Goal: Task Accomplishment & Management: Complete application form

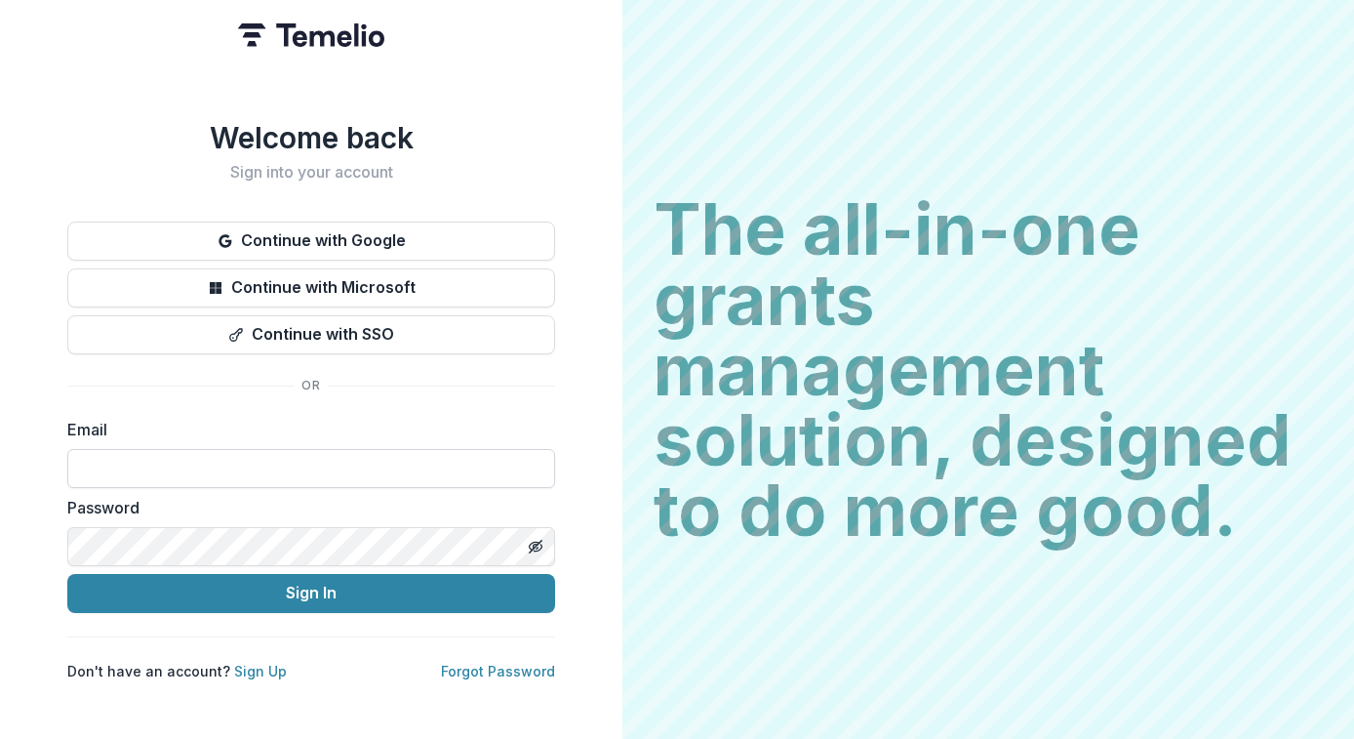
click at [167, 449] on input at bounding box center [311, 468] width 488 height 39
type input "**********"
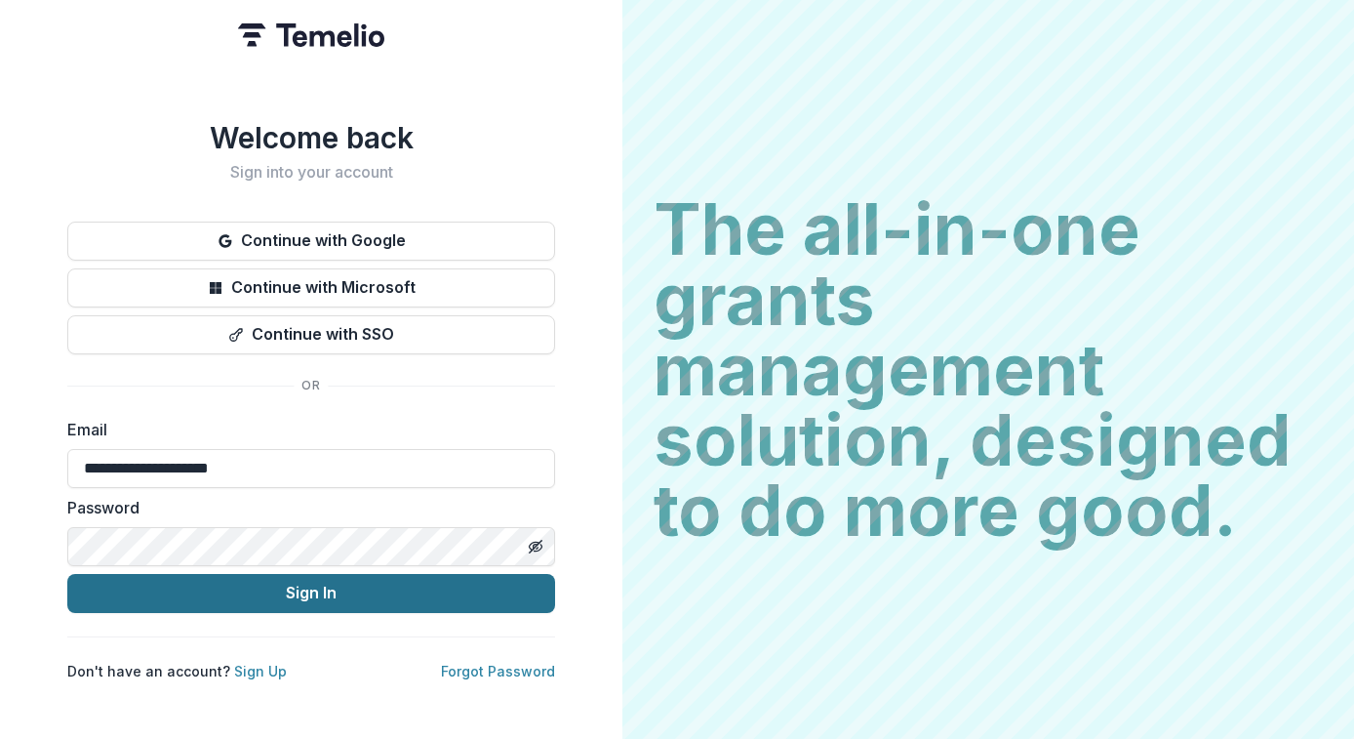
click at [262, 597] on button "Sign In" at bounding box center [311, 593] width 488 height 39
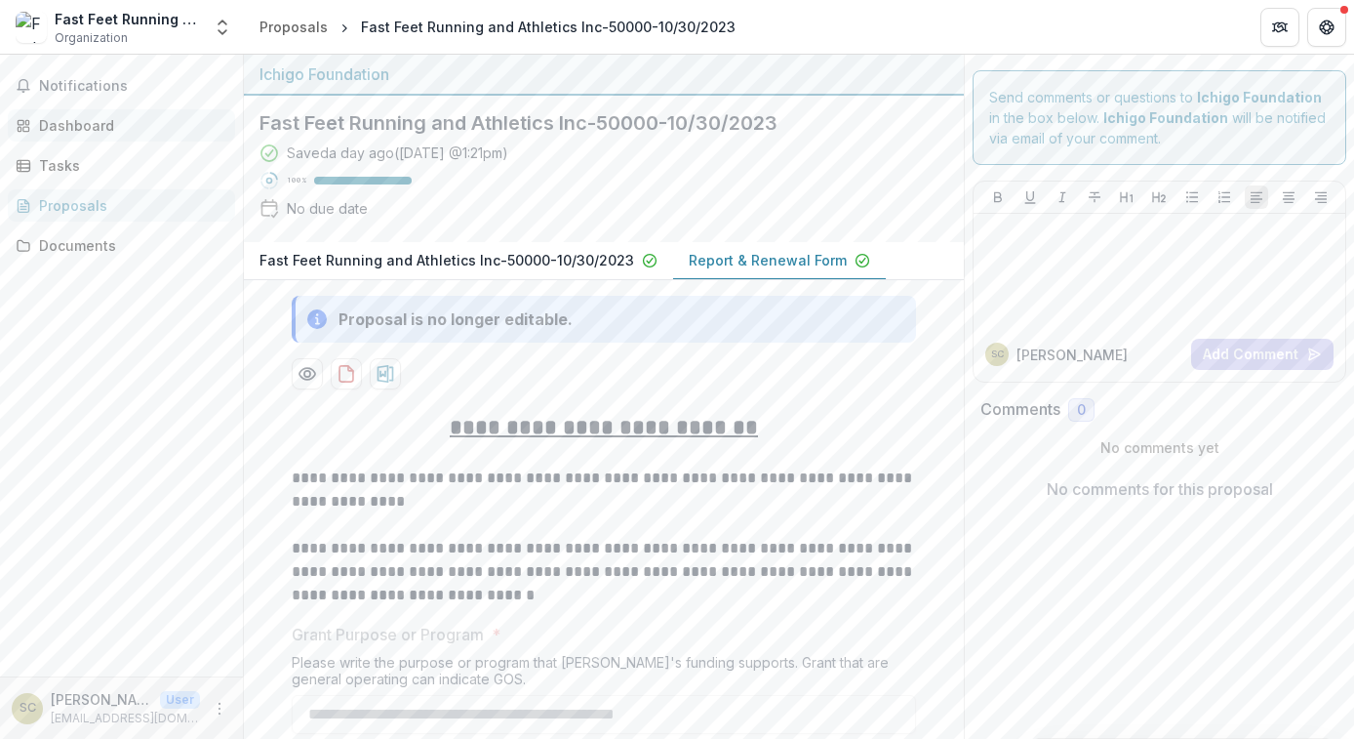
click at [89, 123] on div "Dashboard" at bounding box center [129, 125] width 180 height 20
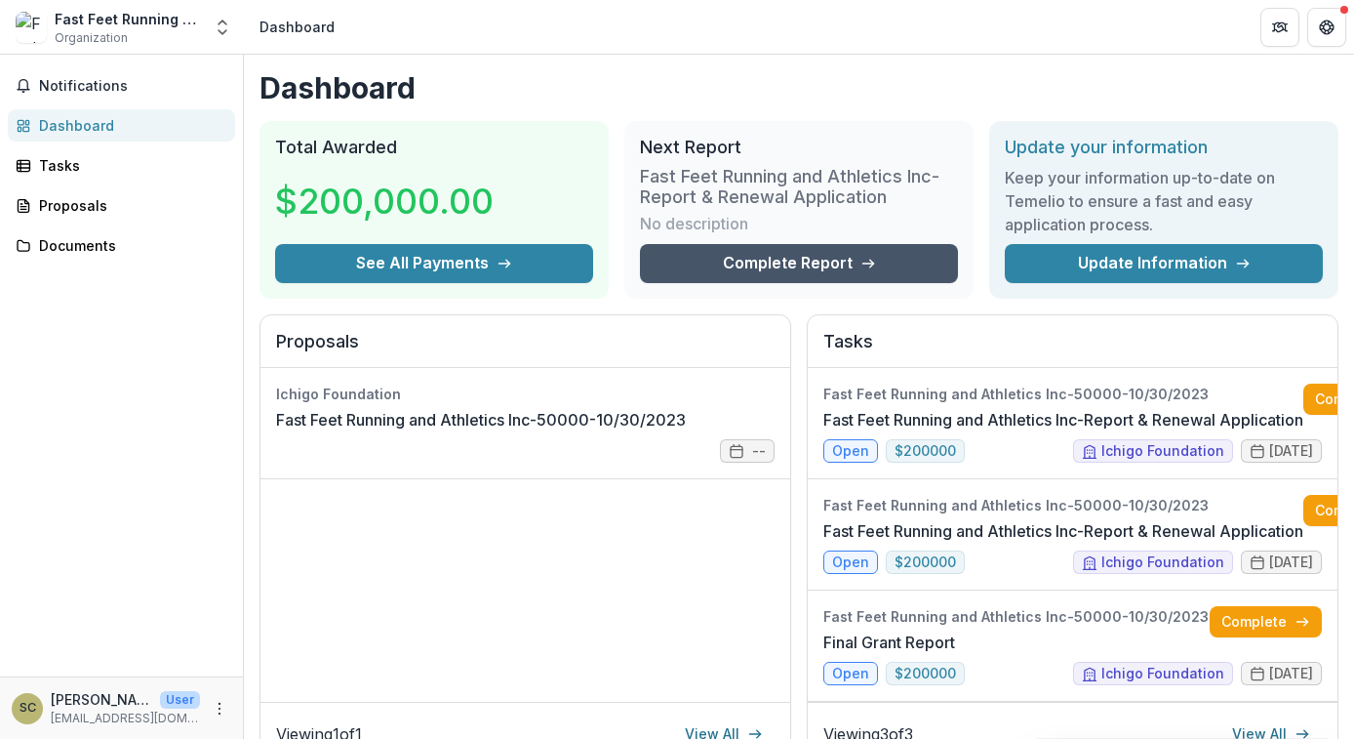
click at [728, 248] on link "Complete Report" at bounding box center [799, 263] width 318 height 39
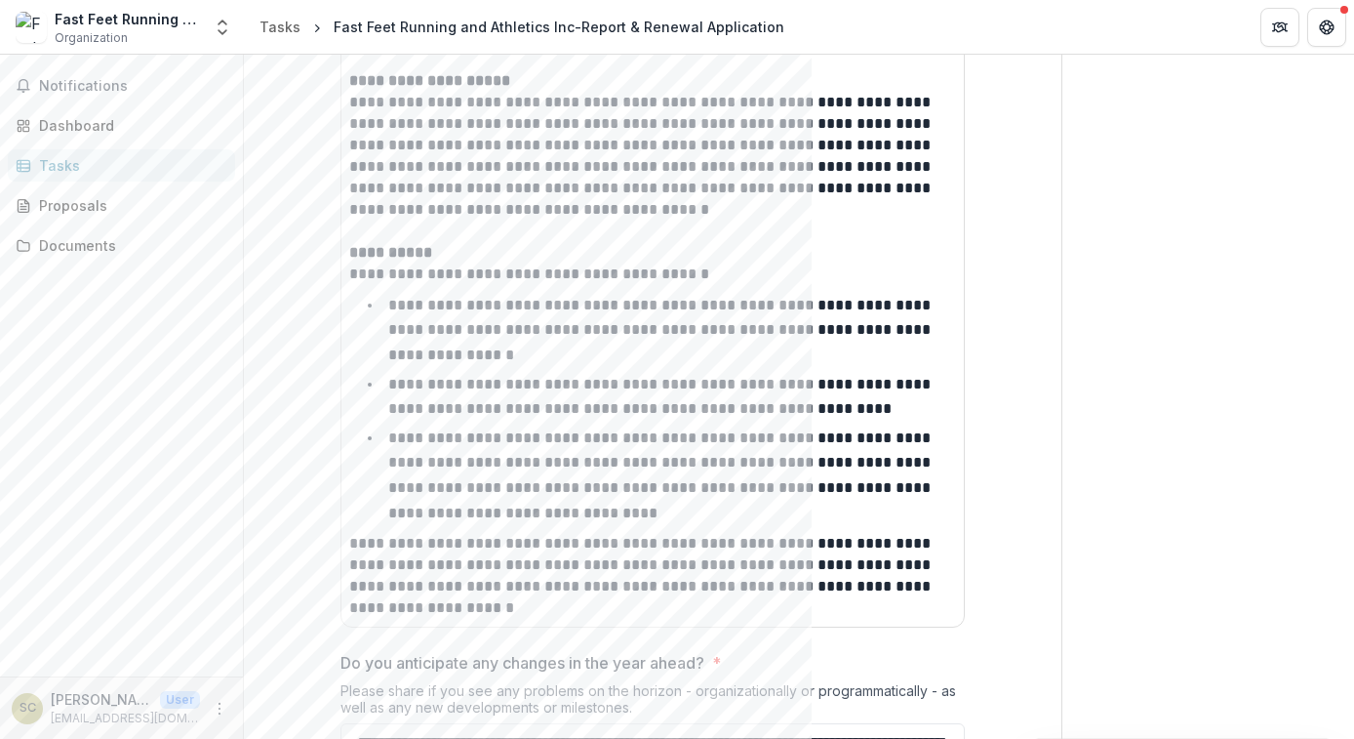
scroll to position [2072, 0]
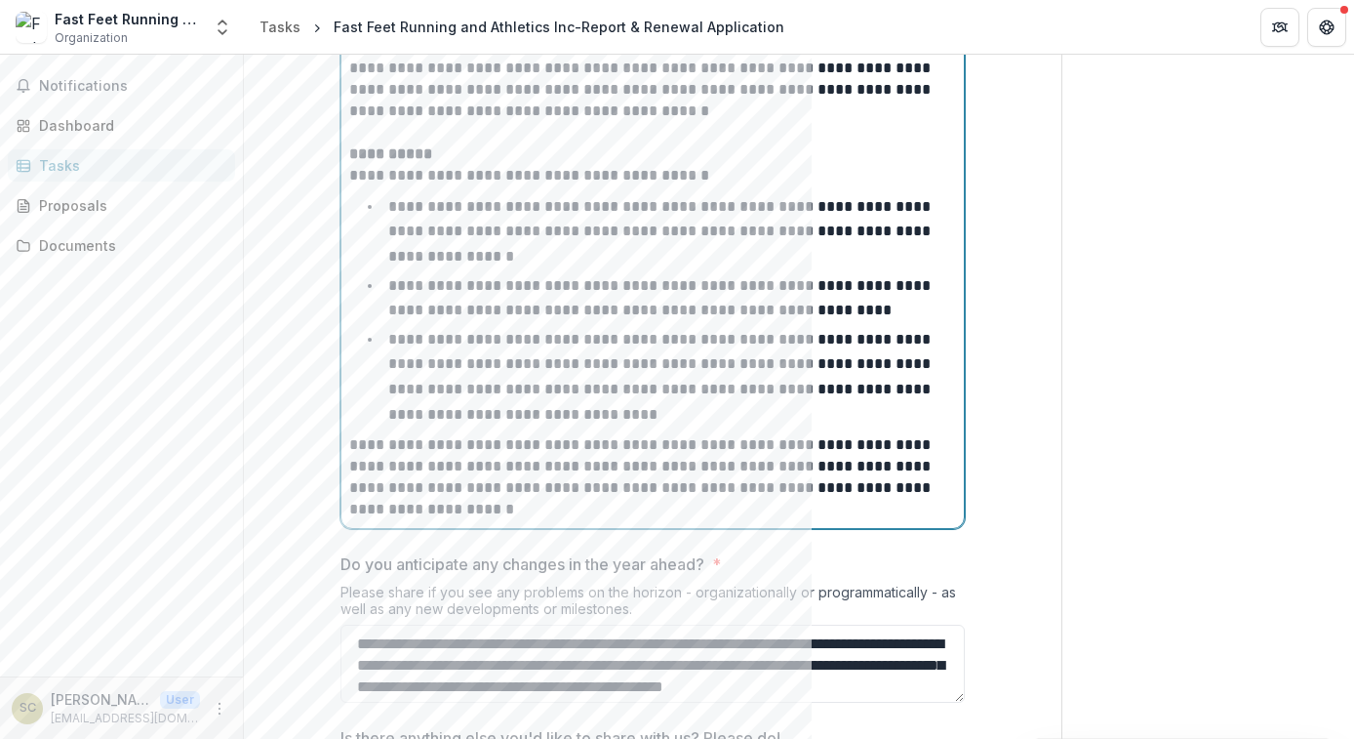
scroll to position [2165, 0]
click at [393, 346] on p "**********" at bounding box center [661, 376] width 546 height 90
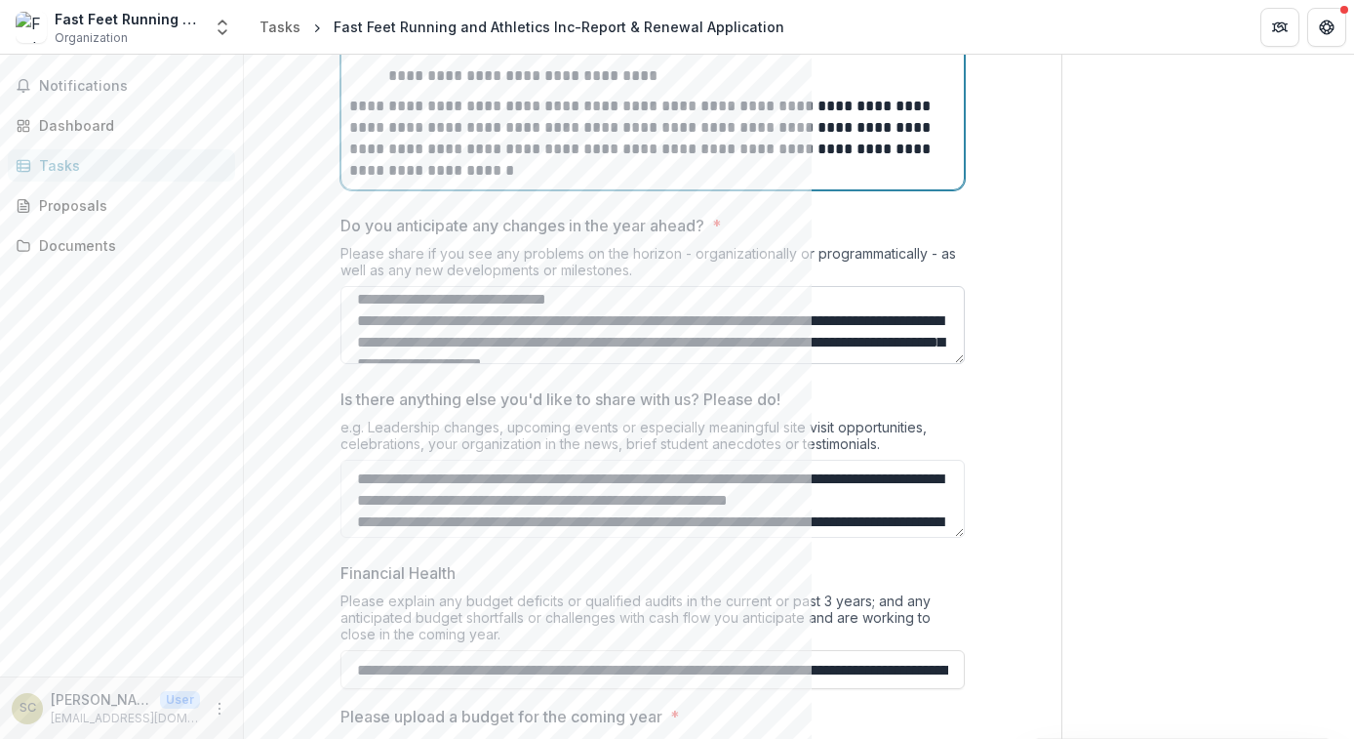
scroll to position [98, 0]
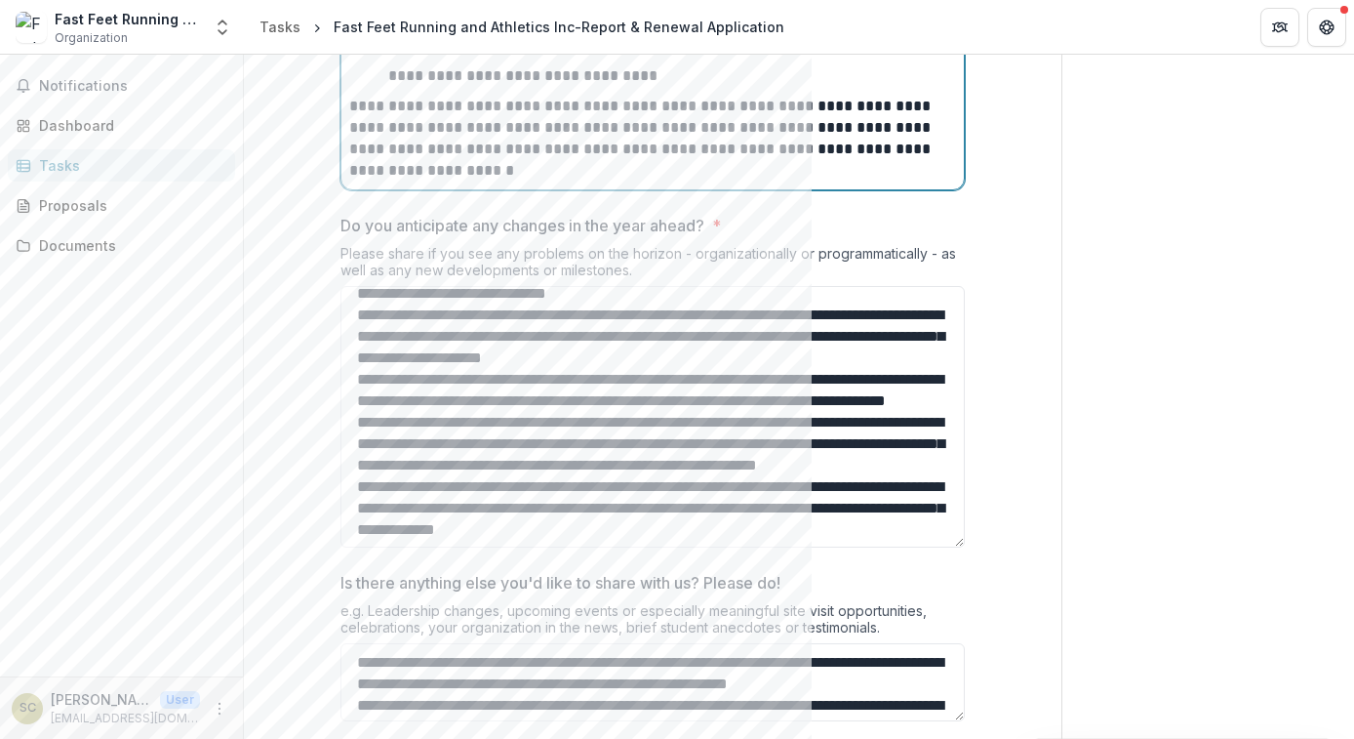
drag, startPoint x: 959, startPoint y: 360, endPoint x: 966, endPoint y: 541, distance: 181.6
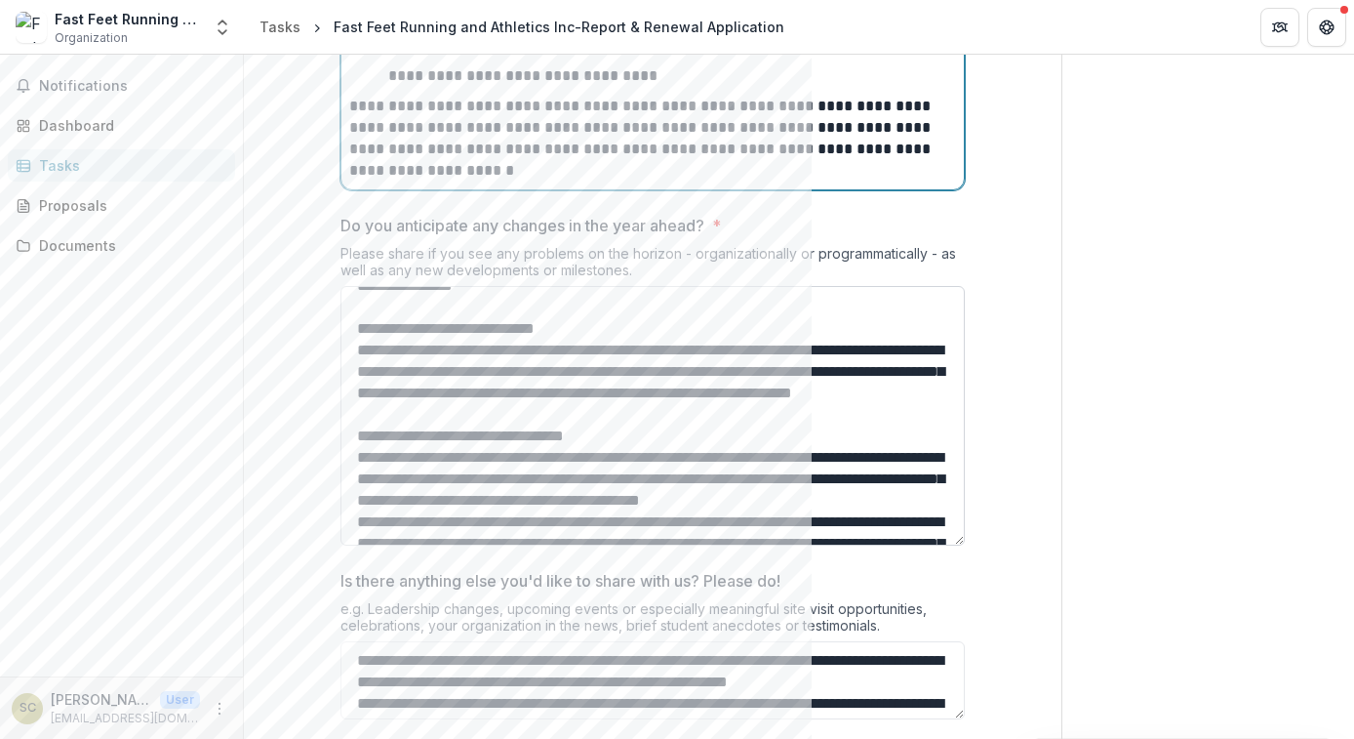
scroll to position [396, 0]
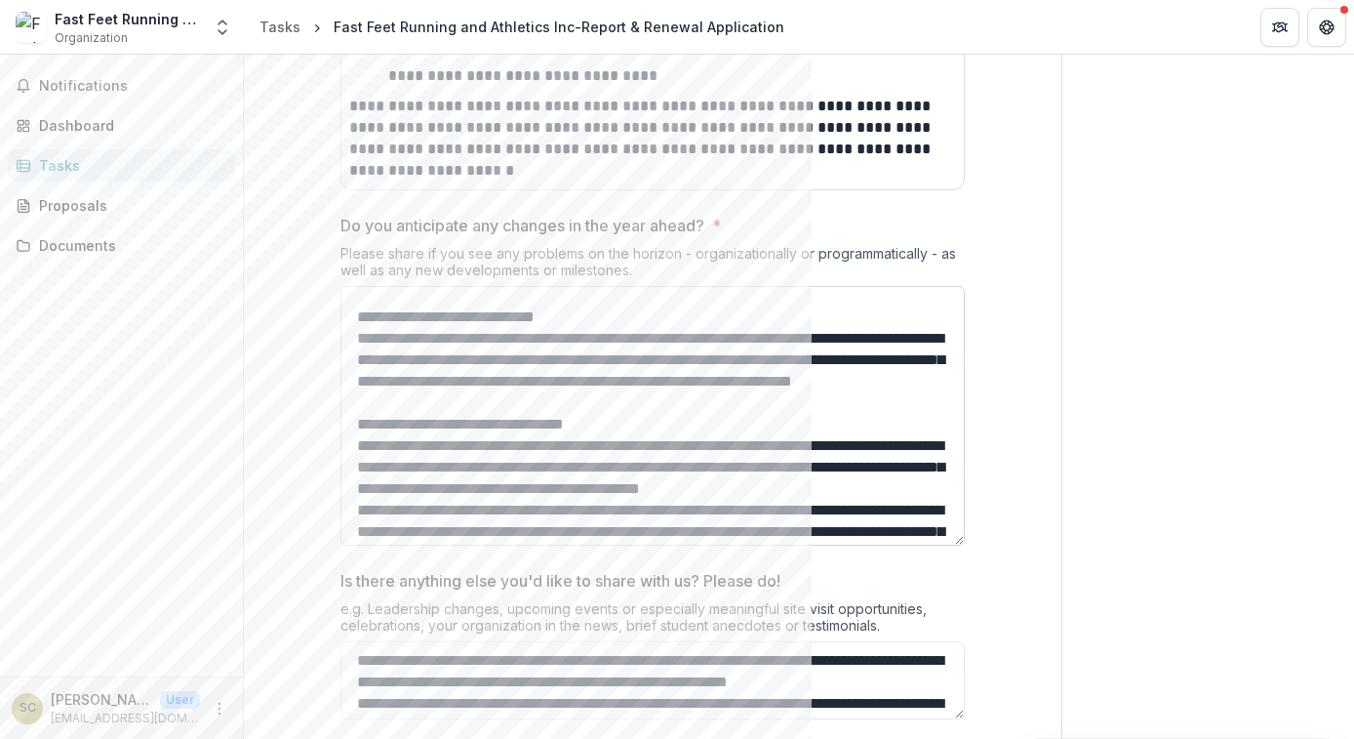
click at [411, 340] on textarea "Do you anticipate any changes in the year ahead? *" at bounding box center [652, 415] width 624 height 259
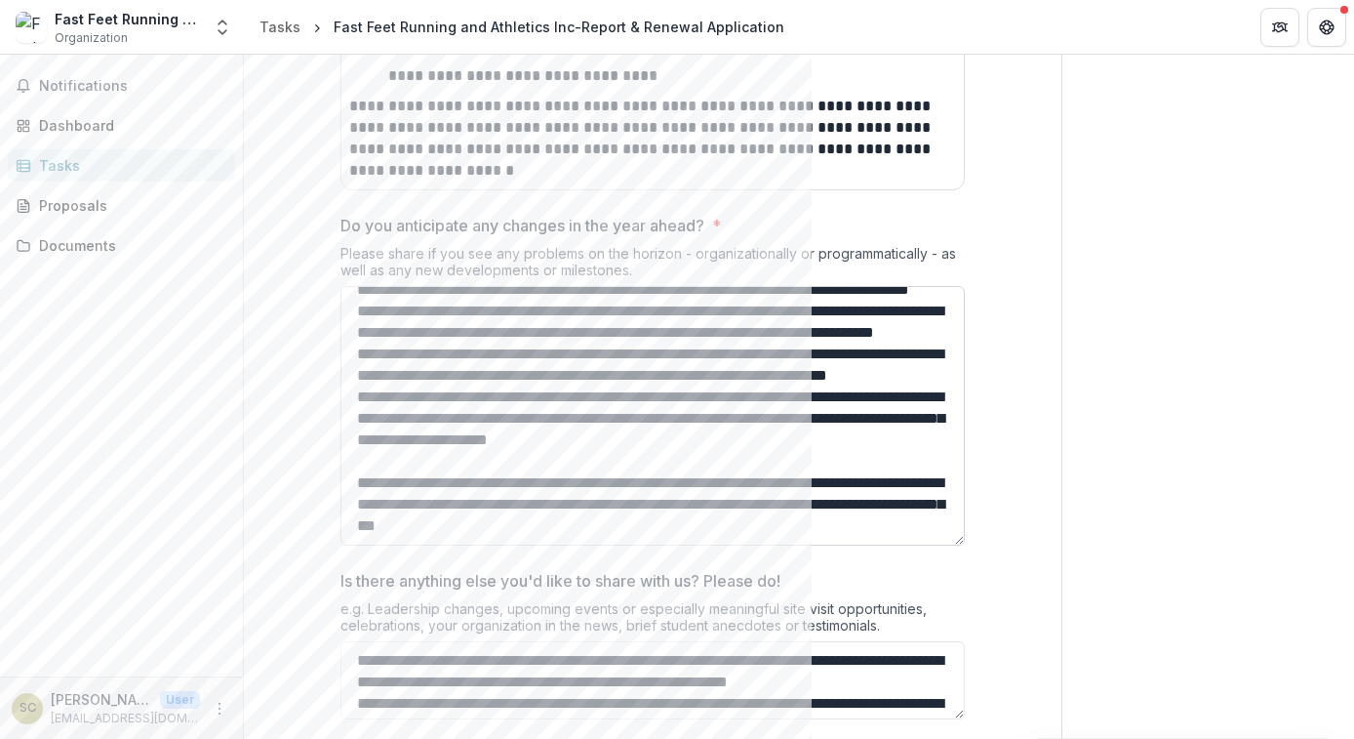
scroll to position [882, 0]
click at [654, 388] on textarea "Do you anticipate any changes in the year ahead? *" at bounding box center [652, 415] width 624 height 259
click at [560, 388] on textarea "Do you anticipate any changes in the year ahead? *" at bounding box center [652, 415] width 624 height 259
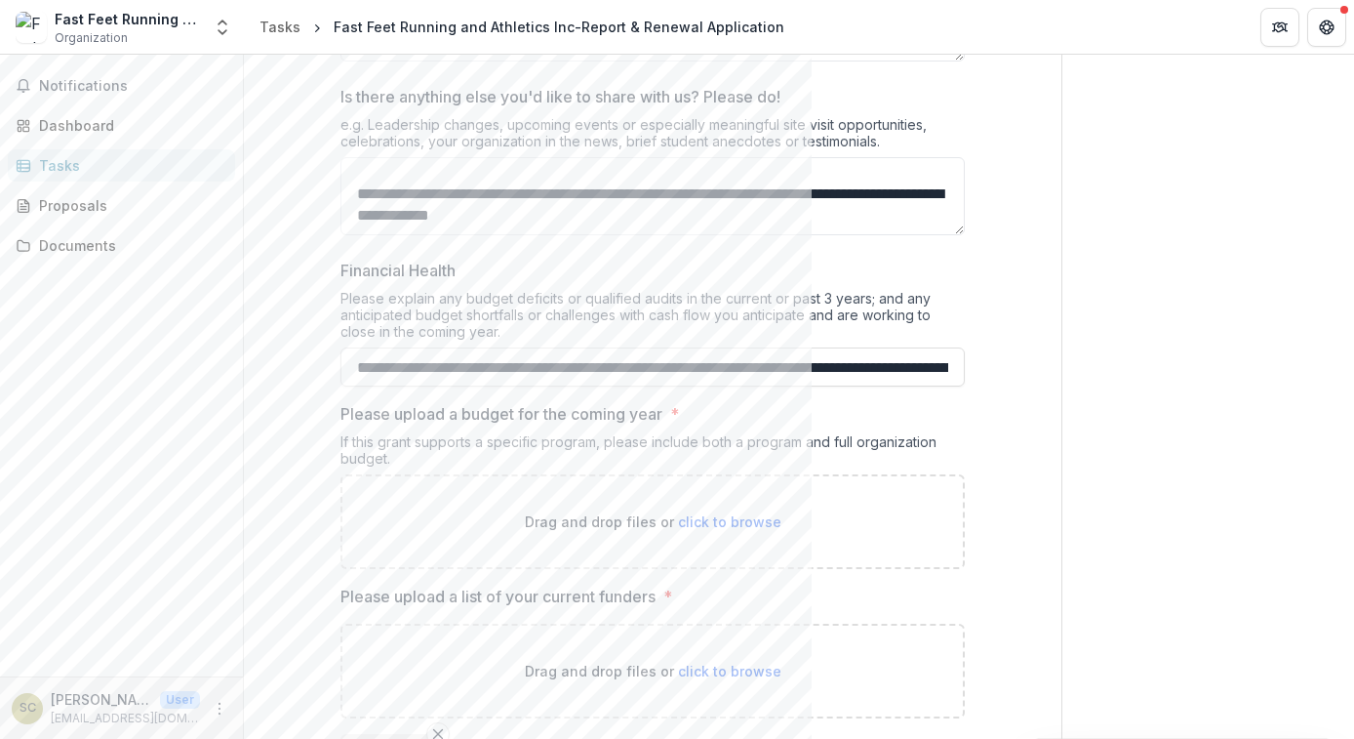
scroll to position [2995, 0]
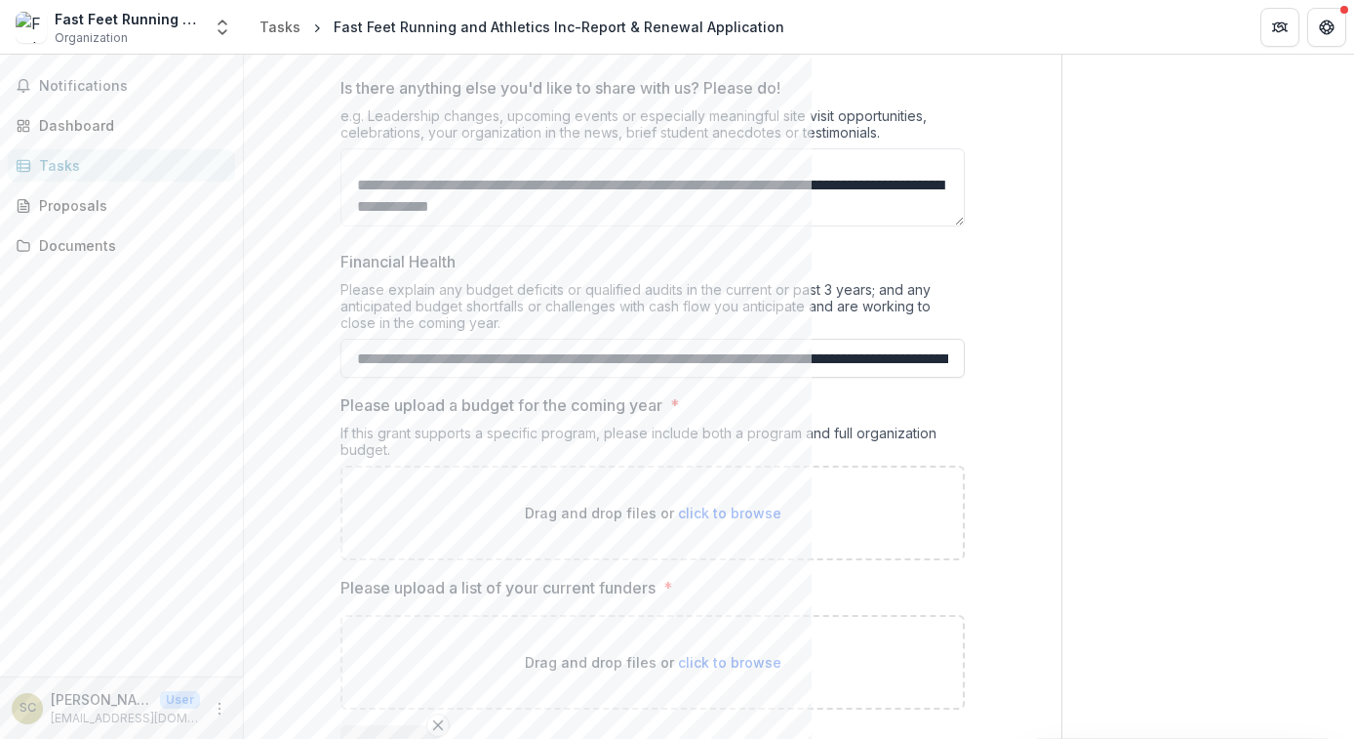
type textarea "**********"
click at [700, 524] on div "Drag and drop files or click to browse" at bounding box center [652, 512] width 624 height 95
type input "**********"
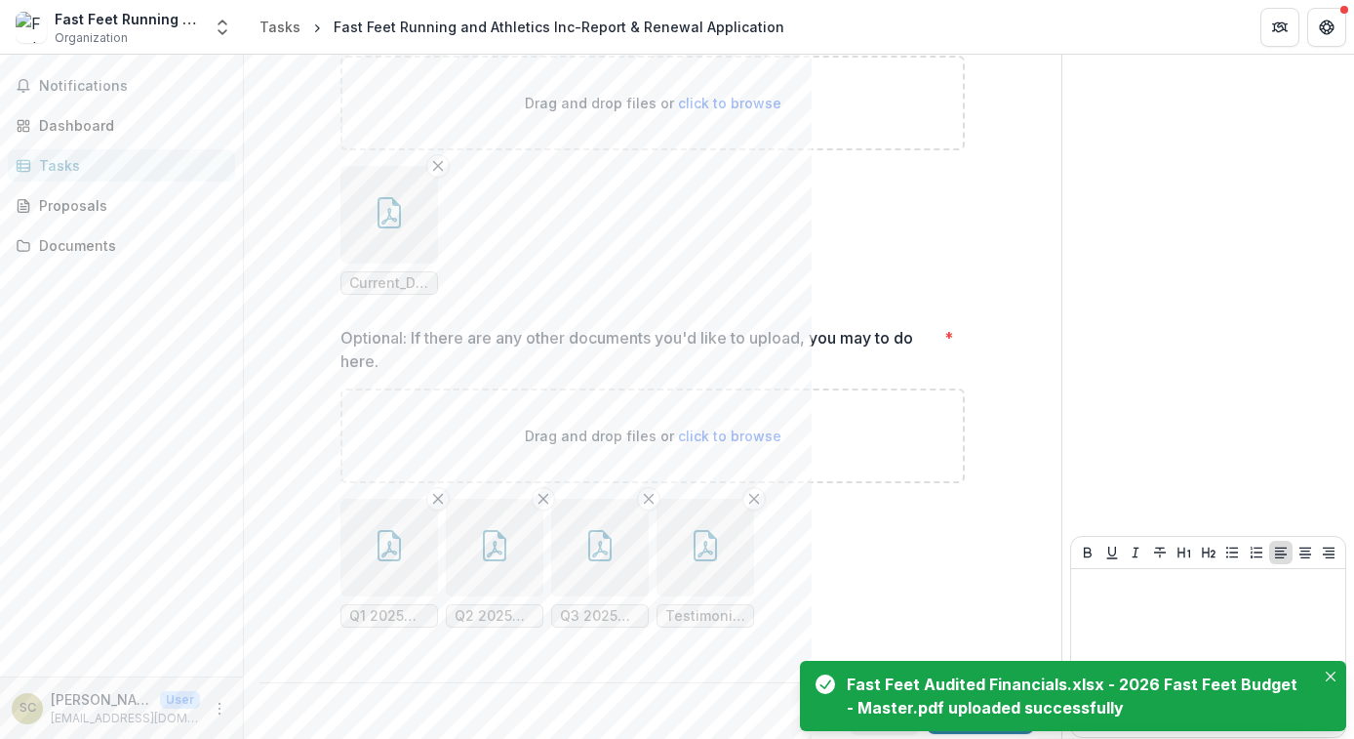
scroll to position [3721, 0]
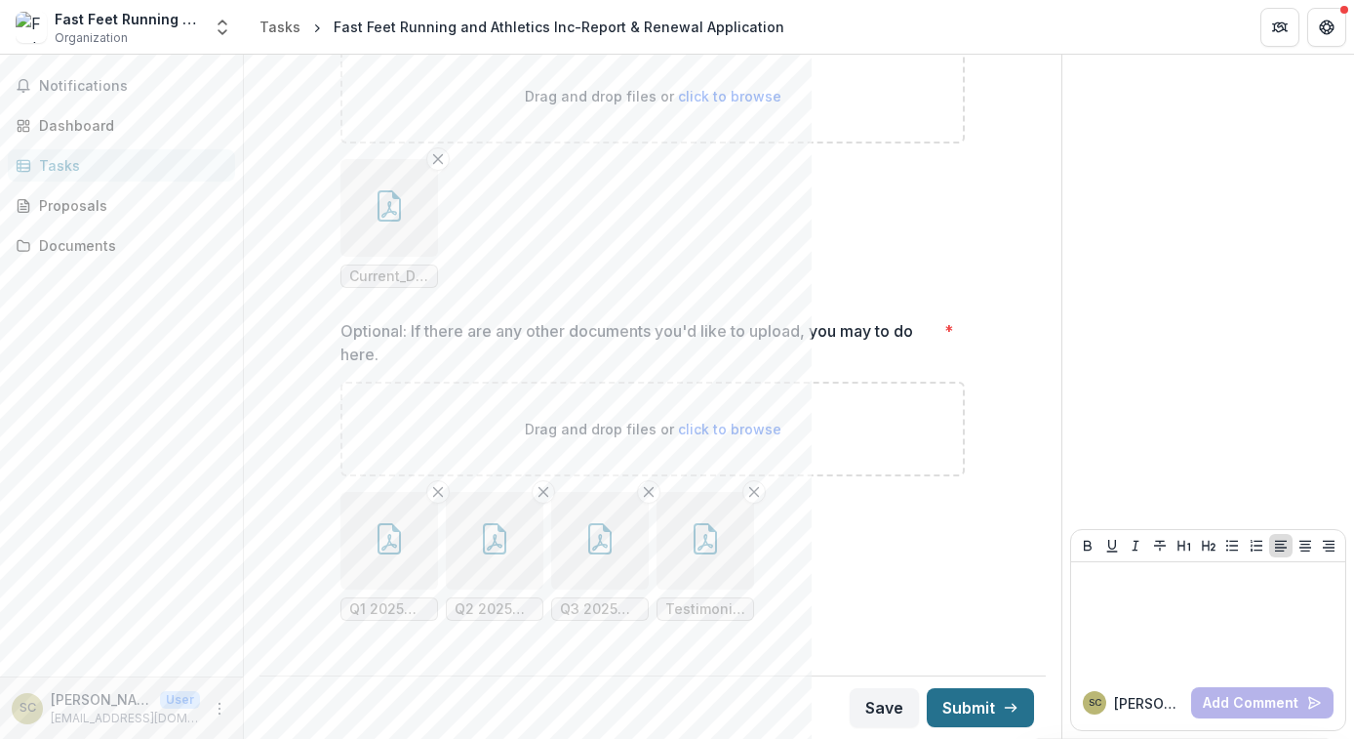
click at [986, 718] on button "Submit" at bounding box center [980, 707] width 107 height 39
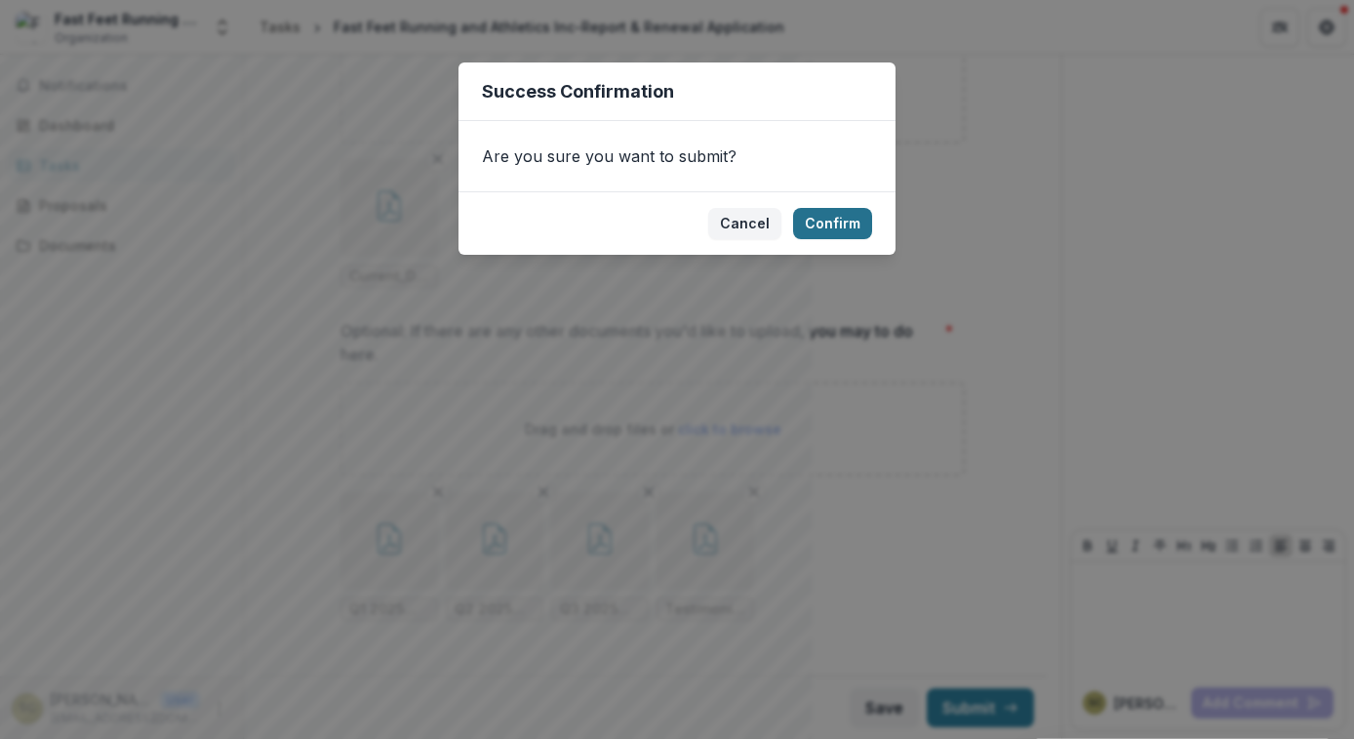
click at [838, 221] on button "Confirm" at bounding box center [832, 223] width 79 height 31
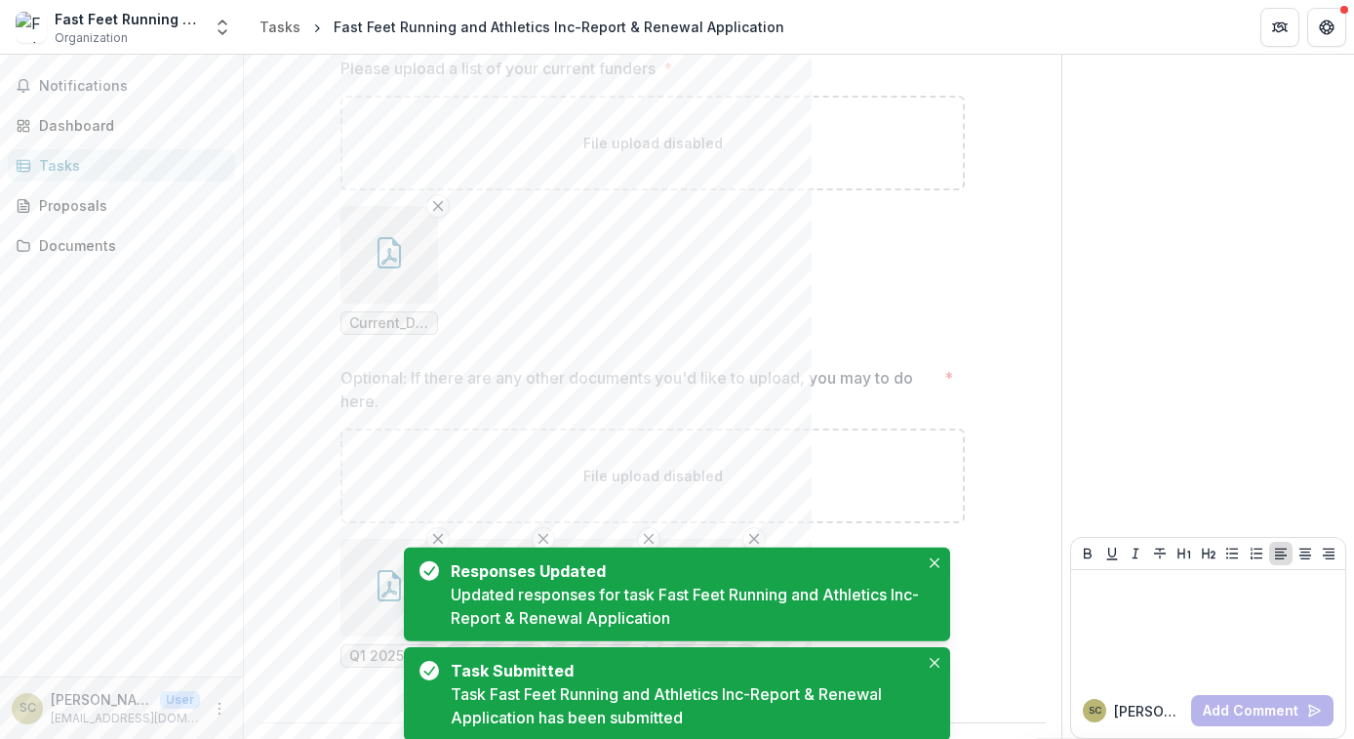
scroll to position [0, 0]
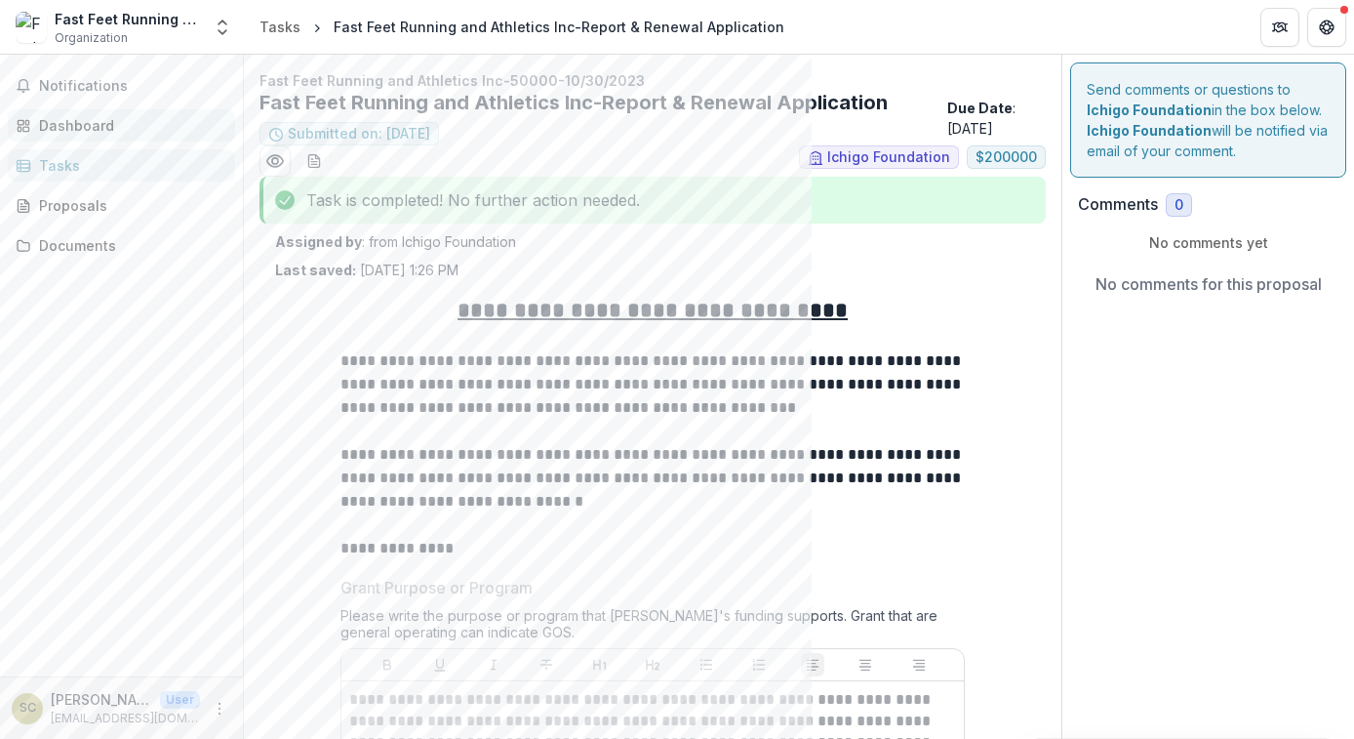
click at [121, 126] on div "Dashboard" at bounding box center [129, 125] width 180 height 20
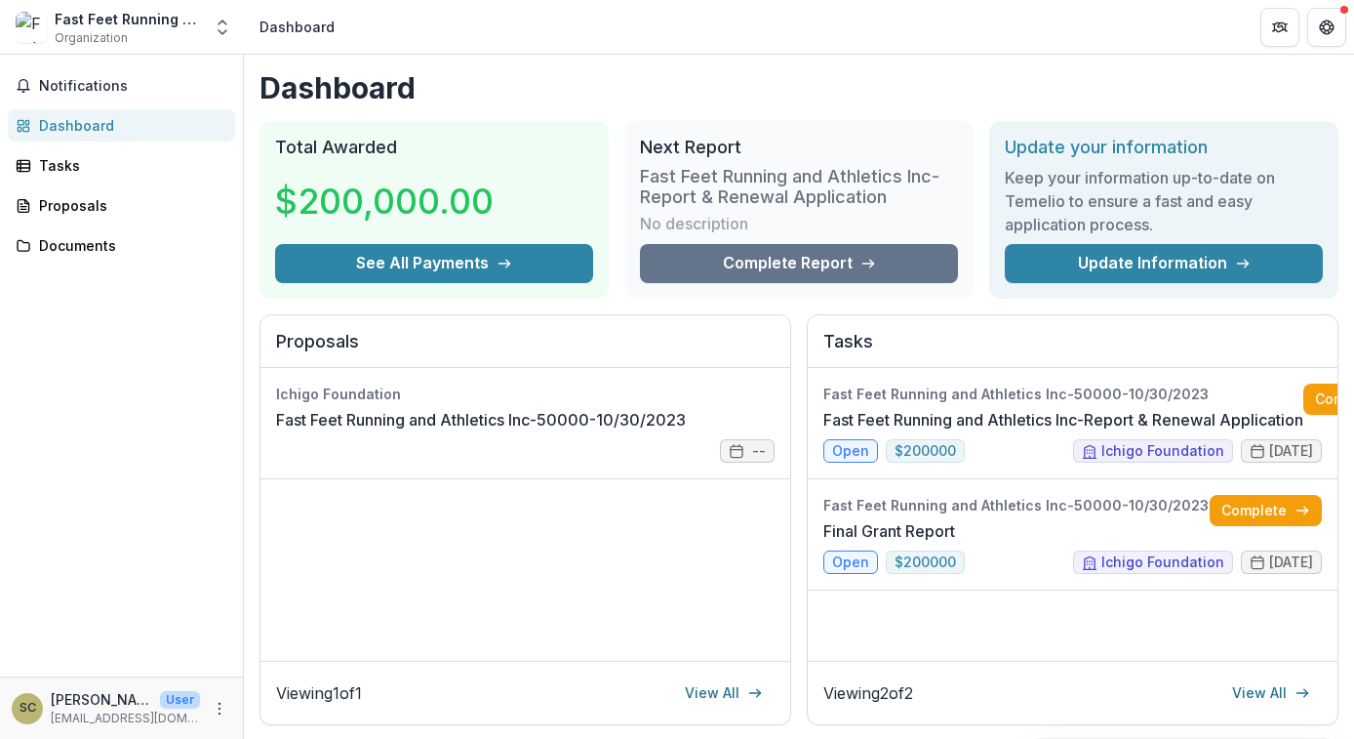
click at [796, 198] on h3 "Fast Feet Running and Athletics Inc-Report & Renewal Application" at bounding box center [799, 187] width 318 height 42
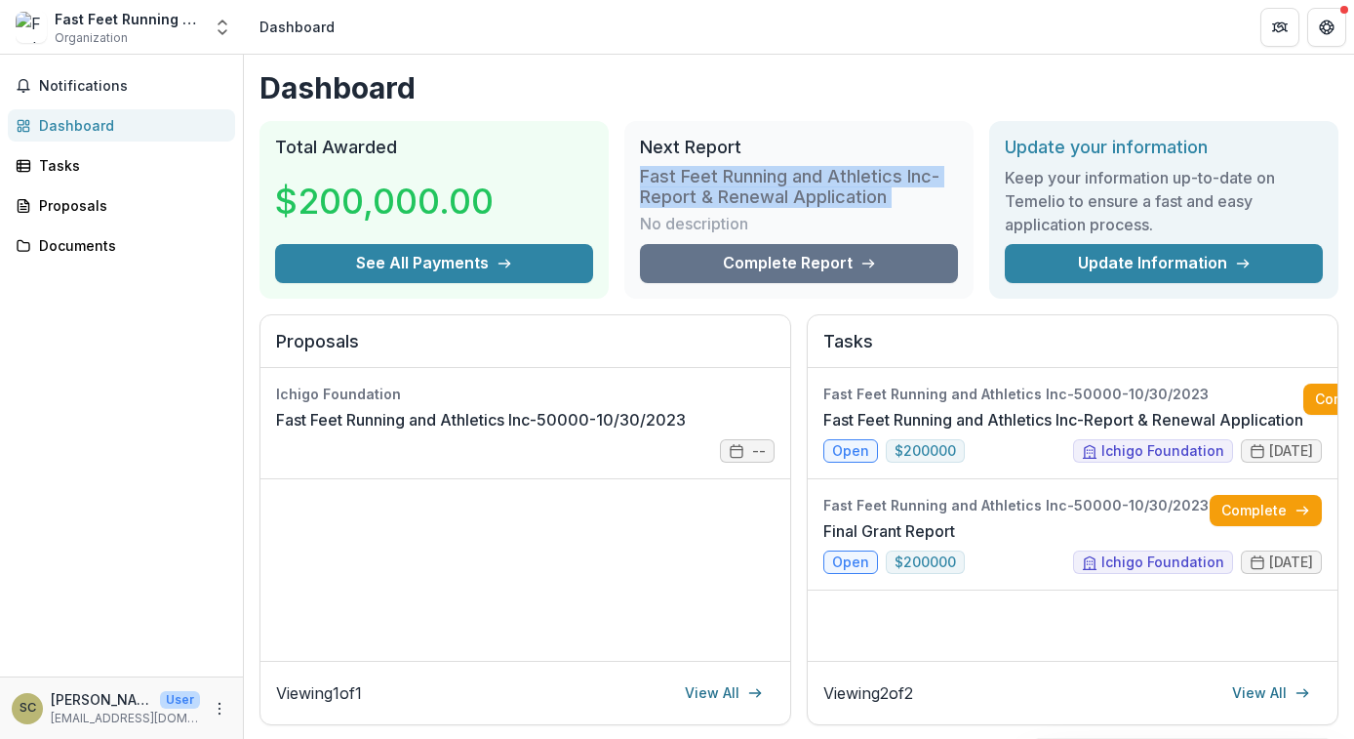
click at [796, 198] on h3 "Fast Feet Running and Athletics Inc-Report & Renewal Application" at bounding box center [799, 187] width 318 height 42
click at [796, 265] on link "Complete Report" at bounding box center [799, 263] width 318 height 39
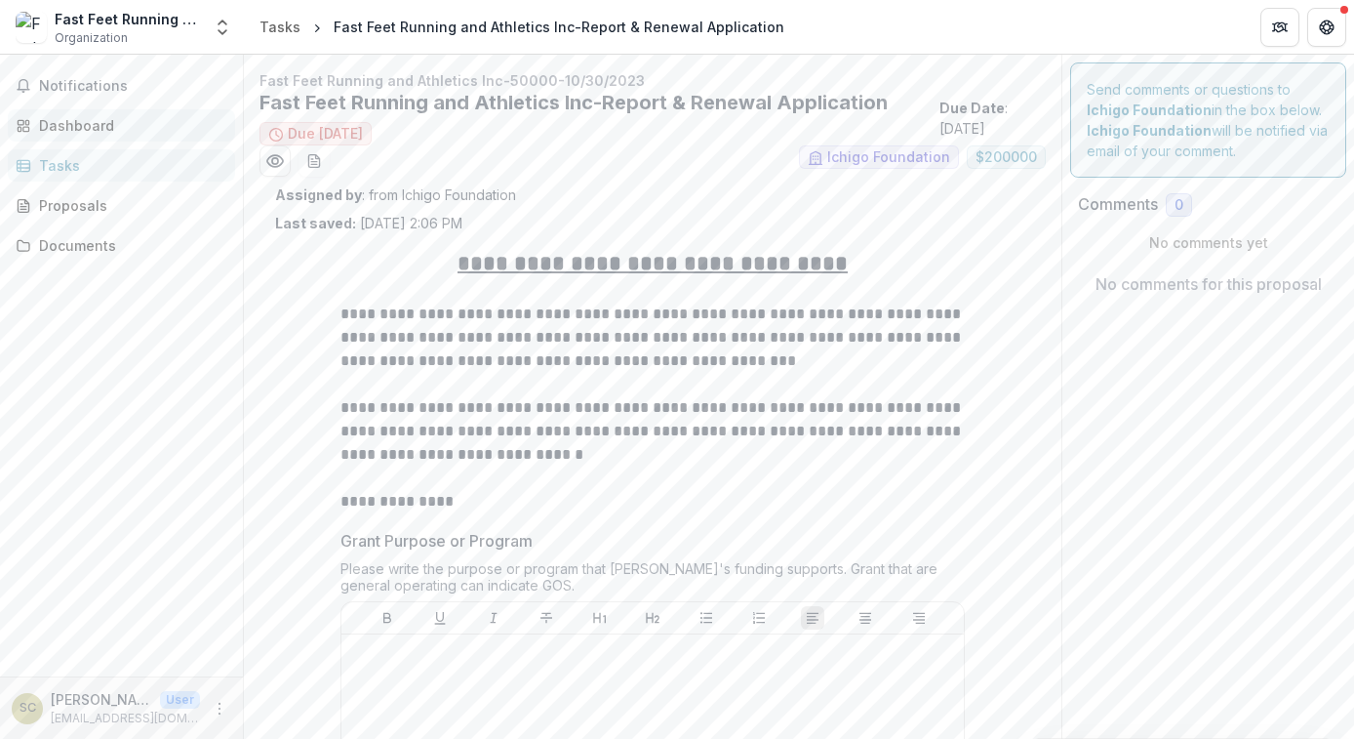
click at [90, 126] on div "Dashboard" at bounding box center [129, 125] width 180 height 20
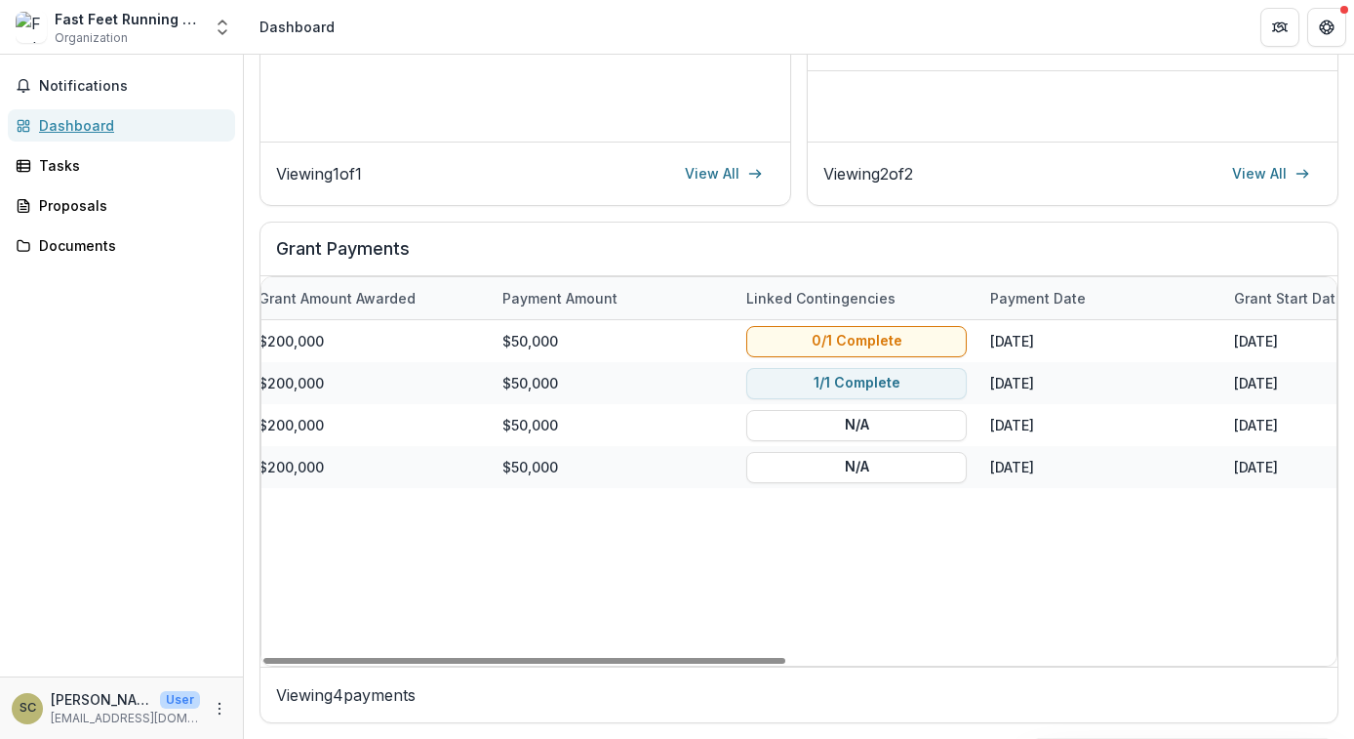
scroll to position [0, 504]
click at [741, 307] on div "Linked Contingencies" at bounding box center [855, 298] width 244 height 42
click at [764, 639] on div "Fast Feet Running and Athletics Inc-50000-10/30/2023 Ichigo Foundation $200,000…" at bounding box center [854, 492] width 2195 height 345
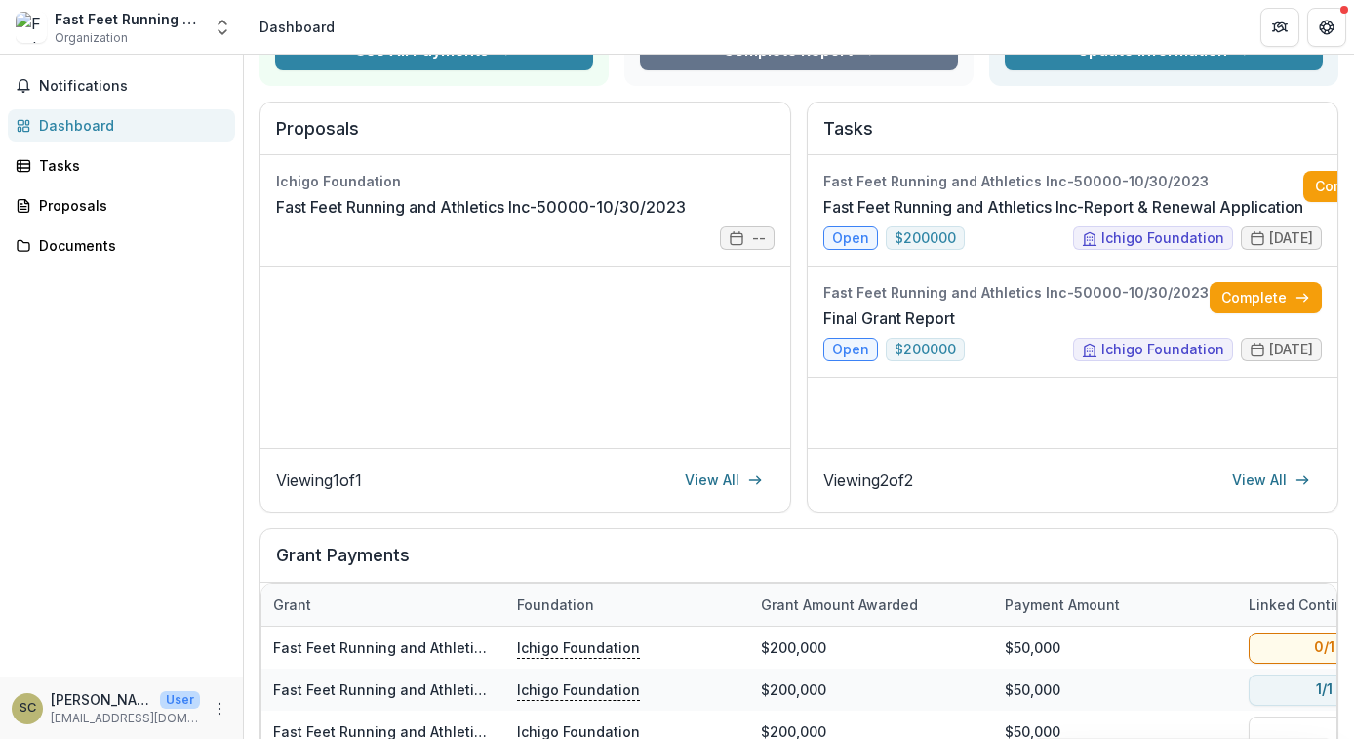
scroll to position [0, 0]
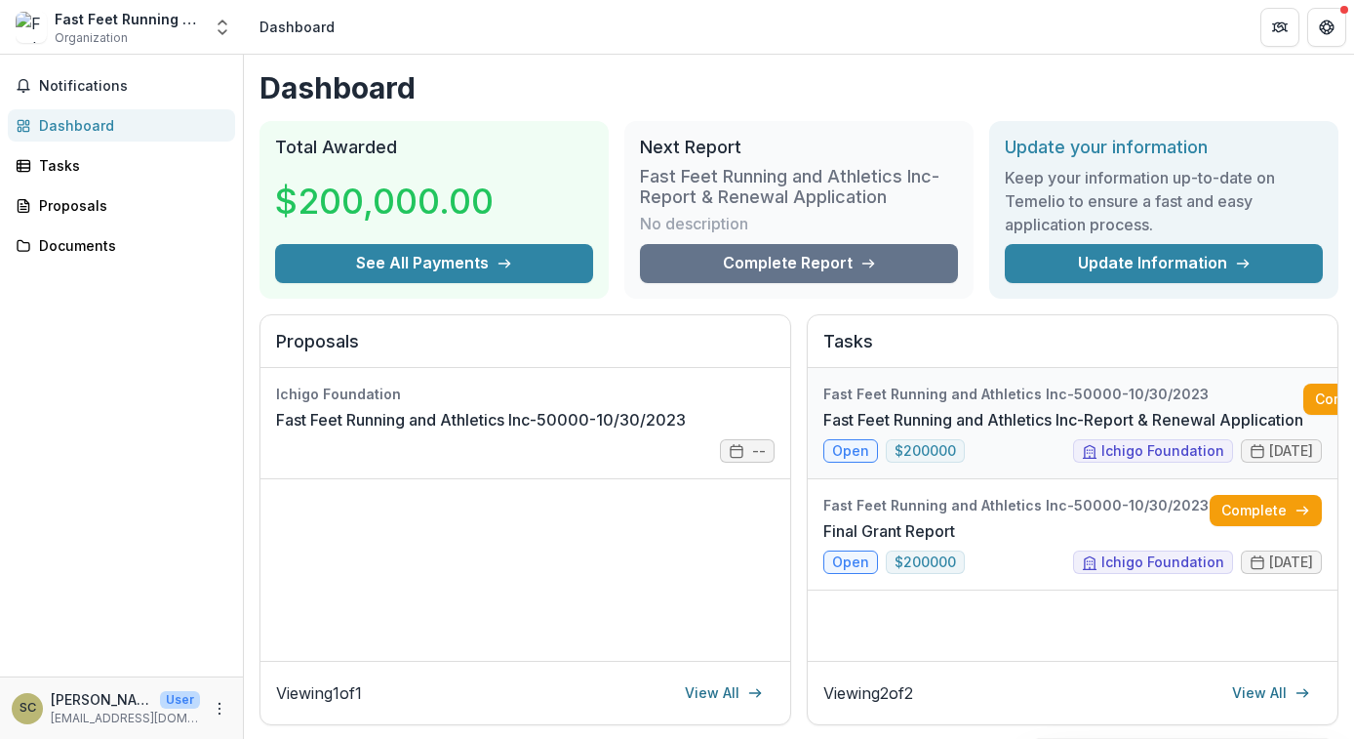
click at [839, 431] on link "Fast Feet Running and Athletics Inc-Report & Renewal Application" at bounding box center [1063, 419] width 480 height 23
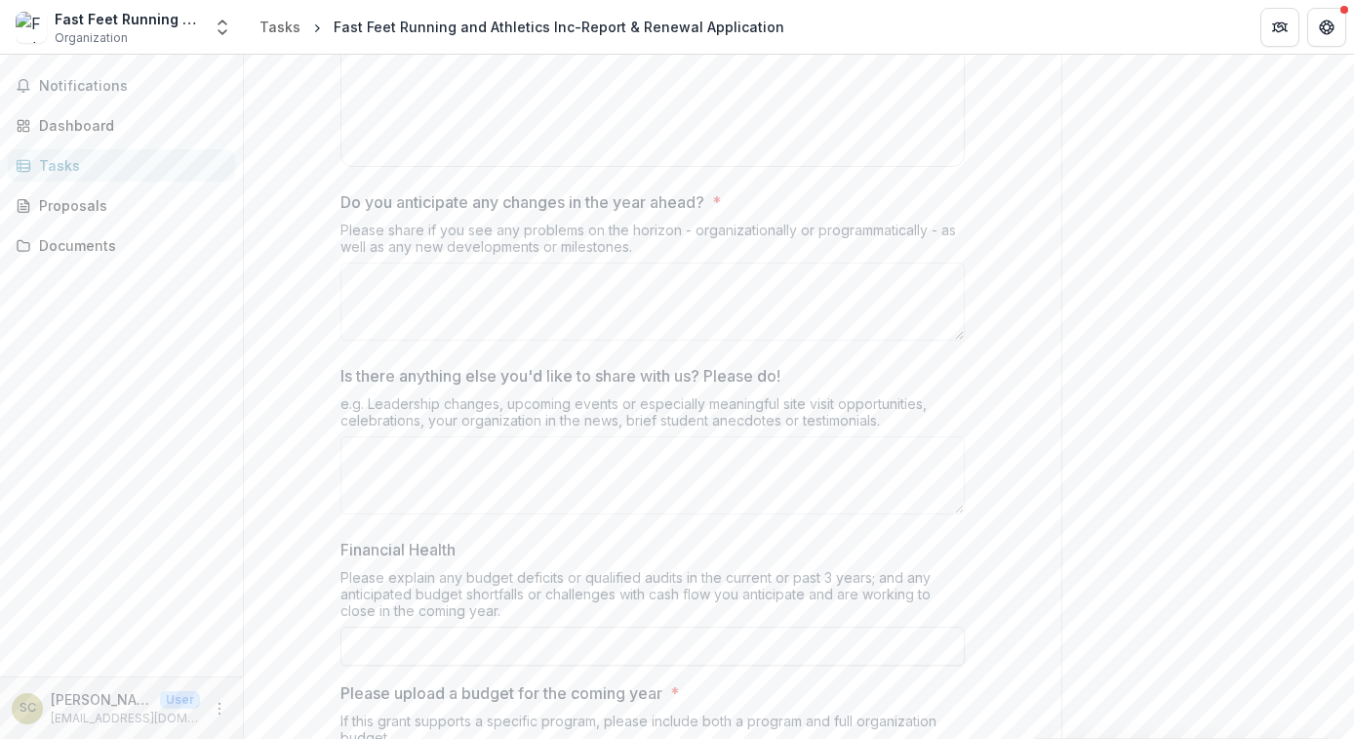
scroll to position [1755, 0]
